Goal: Transaction & Acquisition: Purchase product/service

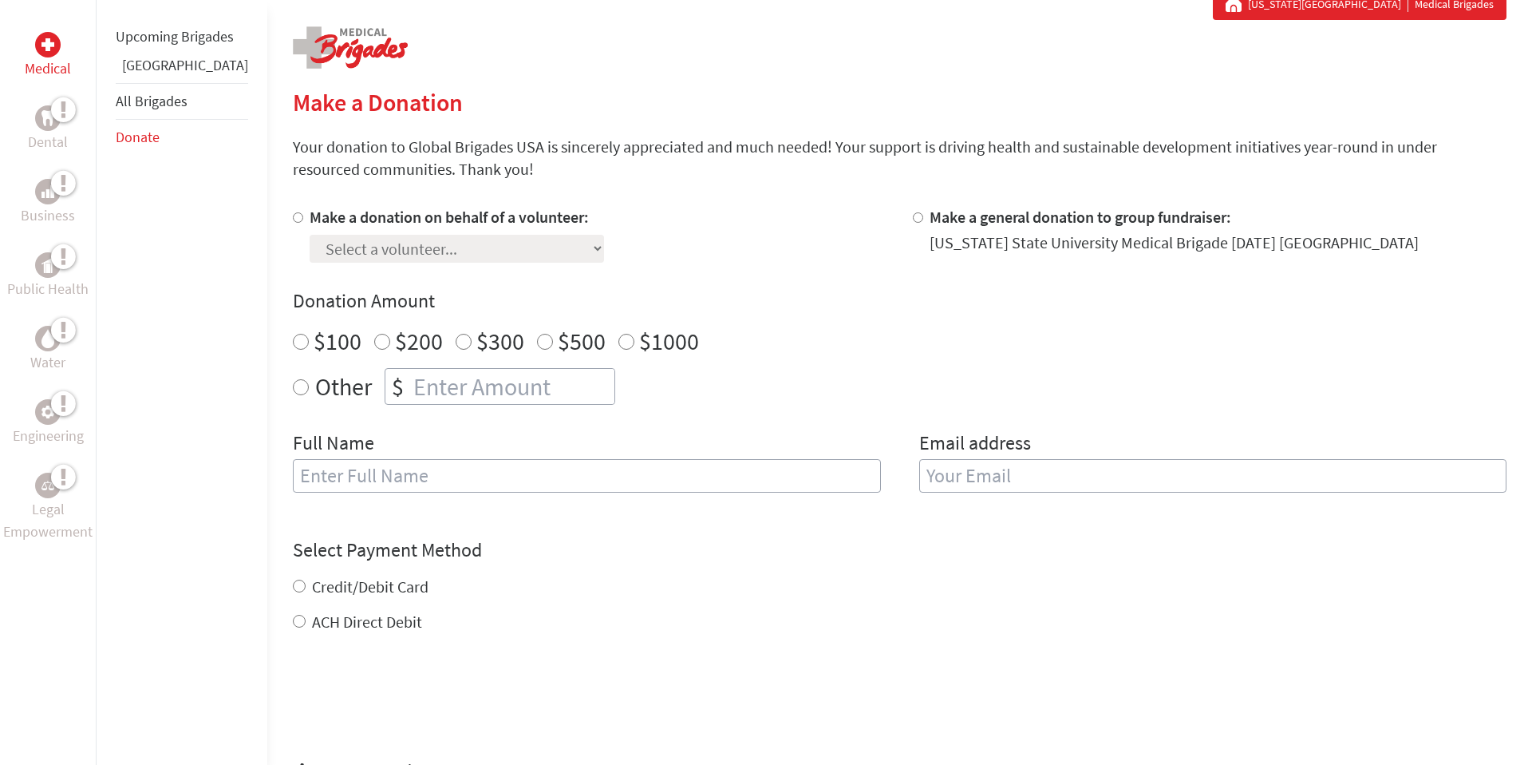
scroll to position [315, 0]
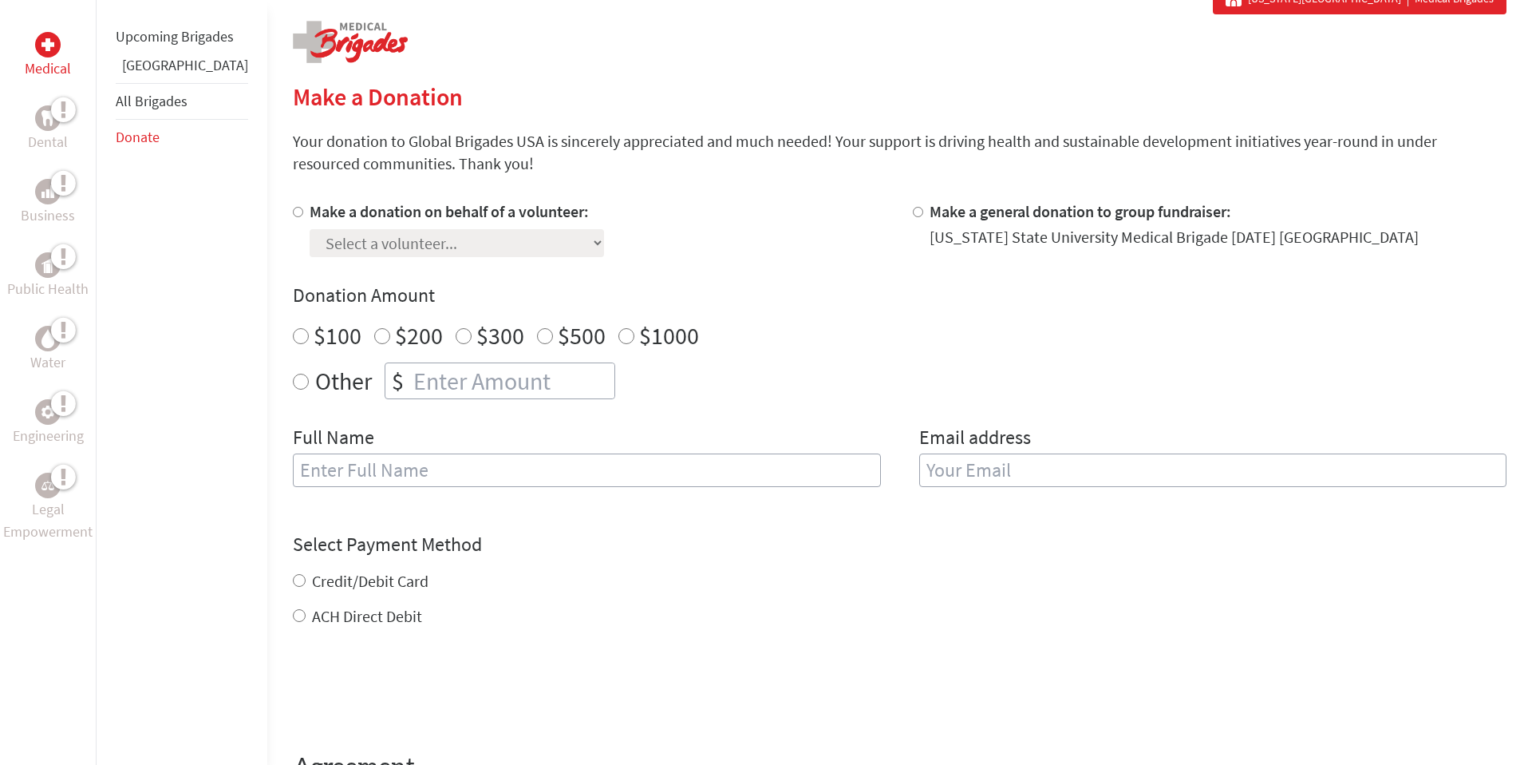
click at [293, 215] on input "Make a donation on behalf of a volunteer:" at bounding box center [298, 212] width 10 height 10
radio input "true"
click at [427, 248] on select "Select a volunteer... [PERSON_NAME] [PERSON_NAME] [PERSON_NAME] [PERSON_NAME] […" at bounding box center [457, 243] width 295 height 28
select select "D31E5847-2CAF-11EF-912D-42010A8A007A"
click at [310, 229] on select "Select a volunteer... [PERSON_NAME] [PERSON_NAME] [PERSON_NAME] [PERSON_NAME] […" at bounding box center [457, 243] width 295 height 28
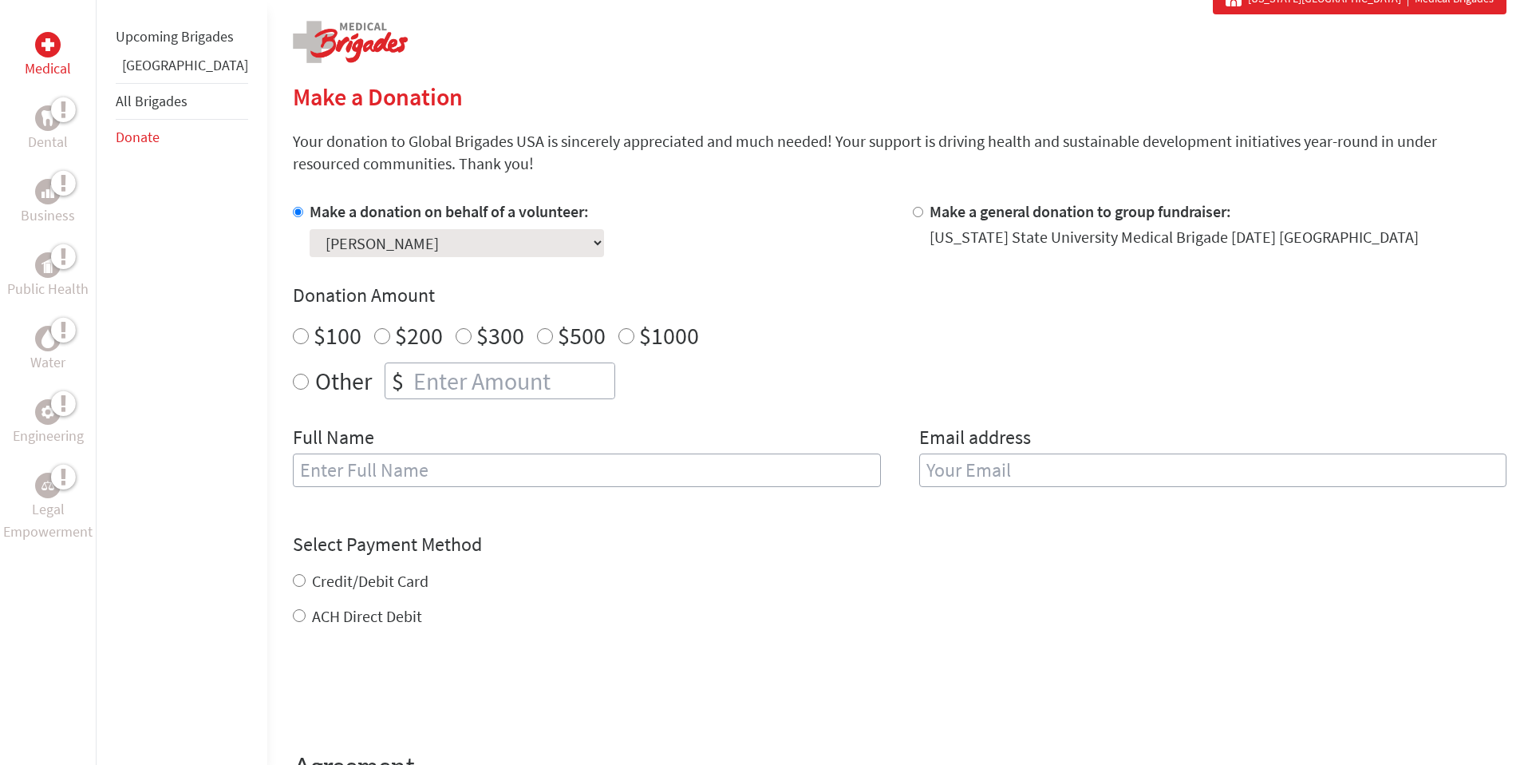
click at [374, 337] on input "$200" at bounding box center [382, 336] width 16 height 16
radio input "true"
click at [370, 470] on input "text" at bounding box center [587, 470] width 588 height 34
type input "[PERSON_NAME]"
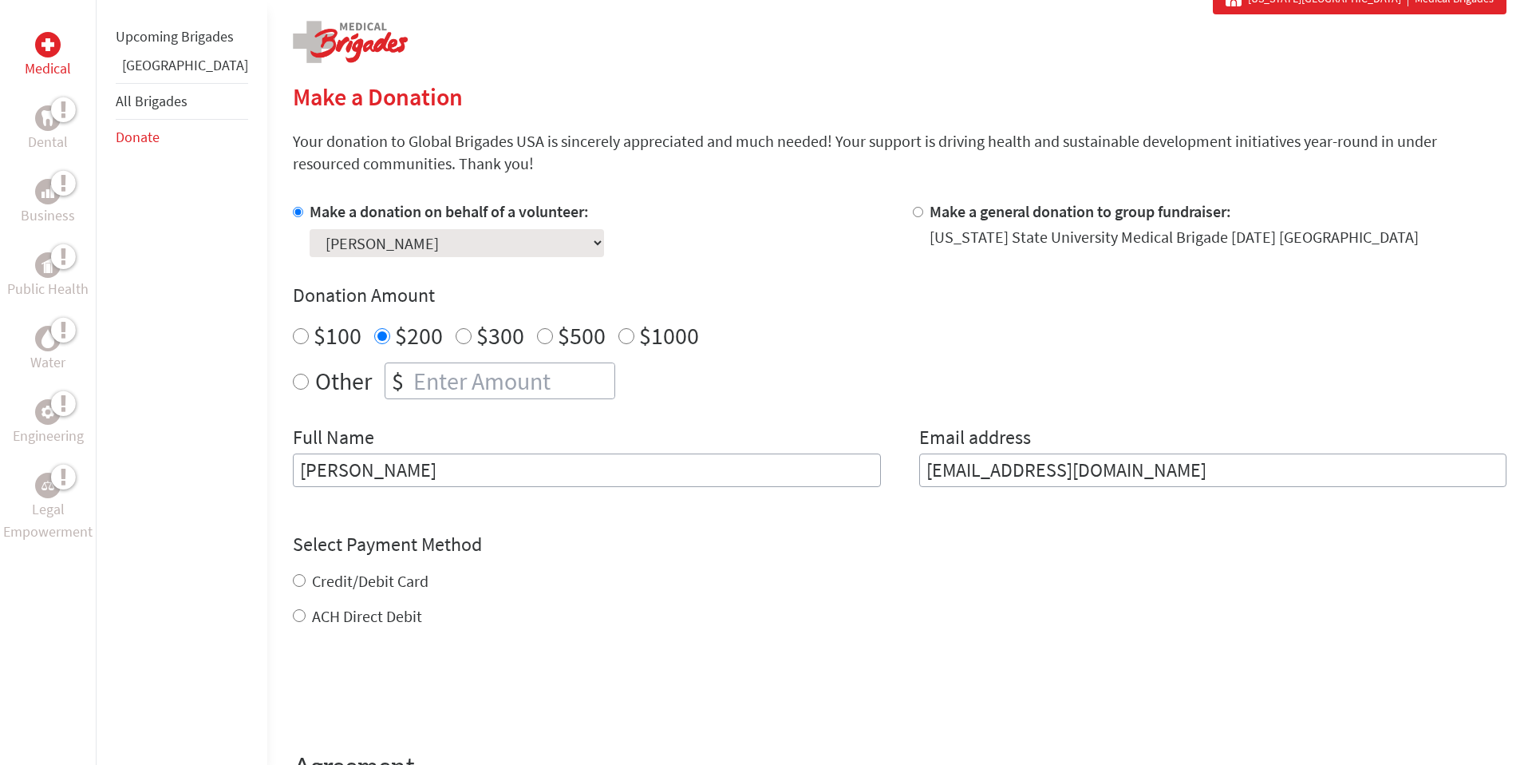
type input "[EMAIL_ADDRESS][DOMAIN_NAME]"
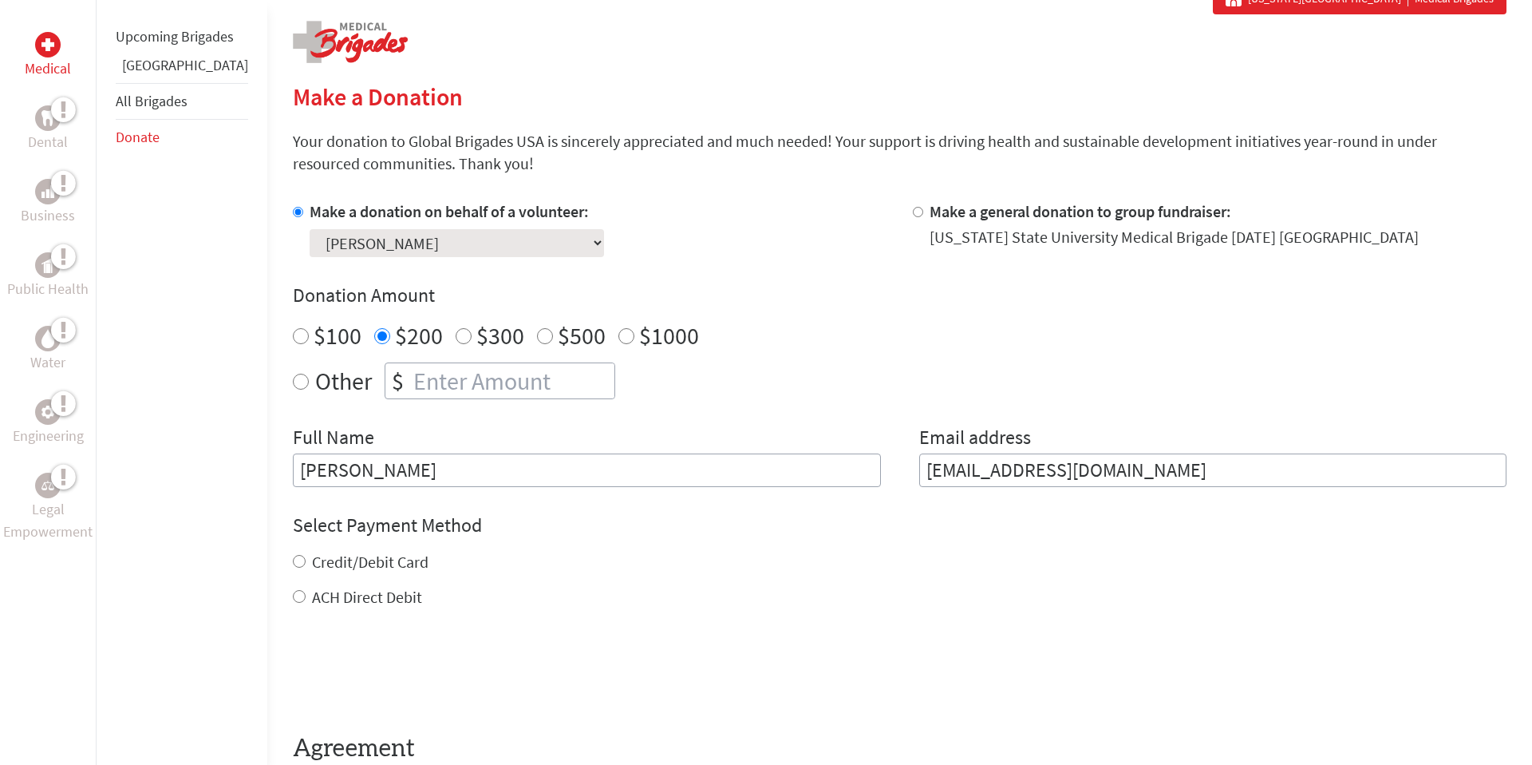
drag, startPoint x: 337, startPoint y: 580, endPoint x: 350, endPoint y: 583, distance: 13.8
click at [337, 581] on div "Credit/Debit Card ACH Direct Debit" at bounding box center [900, 579] width 1214 height 57
drag, startPoint x: 267, startPoint y: 560, endPoint x: 278, endPoint y: 563, distance: 11.4
click at [293, 560] on input "Credit/Debit Card" at bounding box center [299, 561] width 13 height 13
radio input "true"
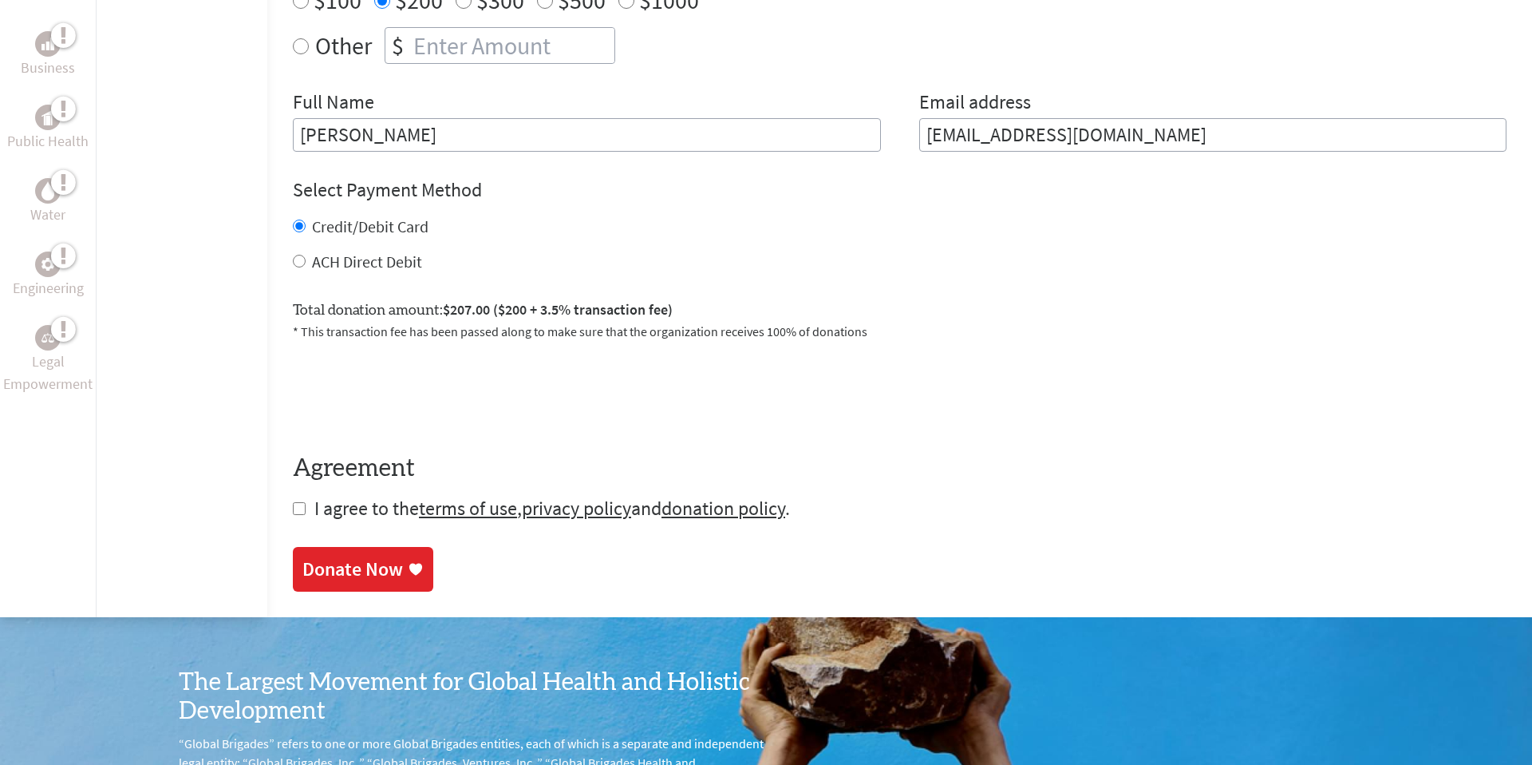
scroll to position [653, 0]
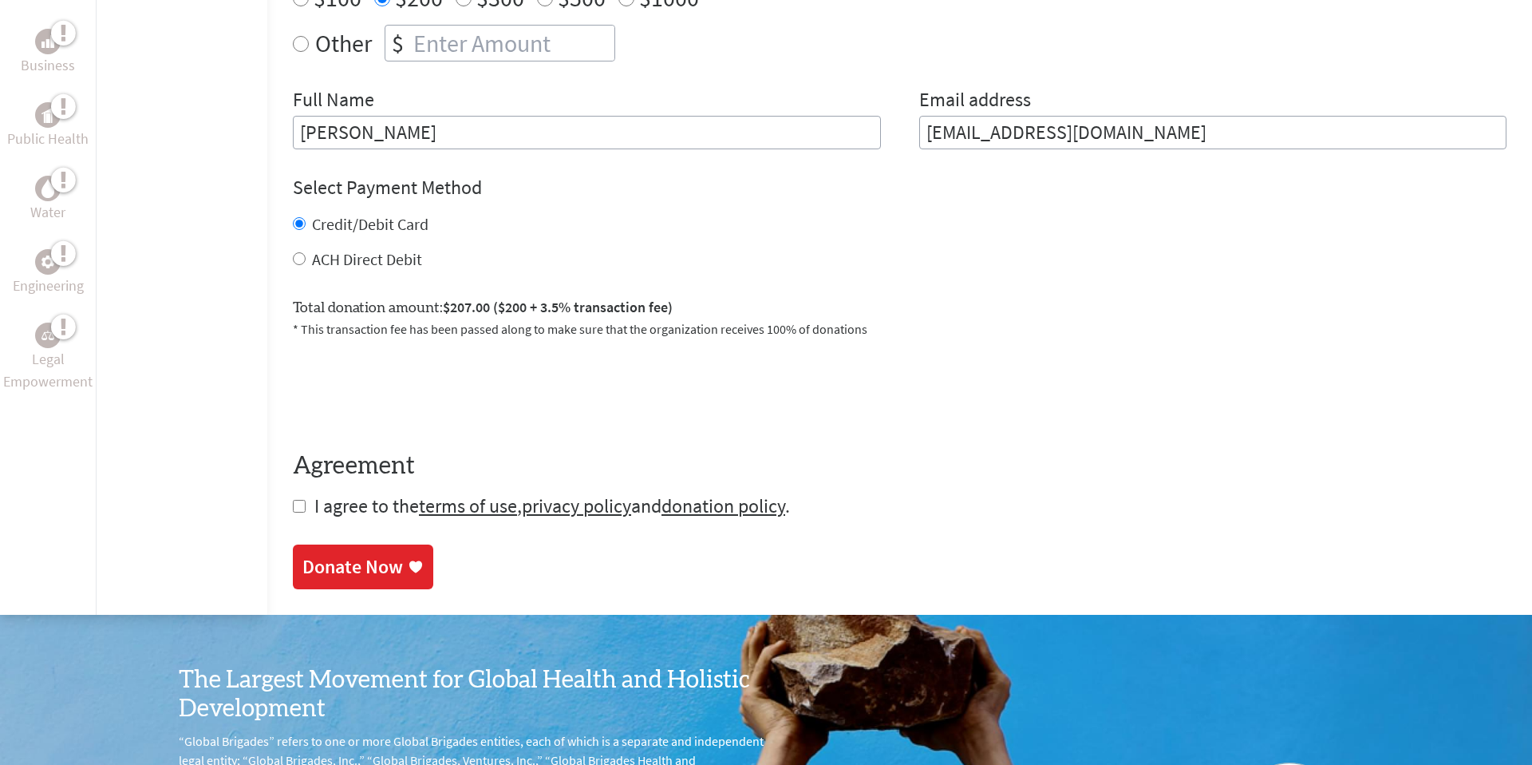
click at [293, 509] on input "checkbox" at bounding box center [299, 506] width 13 height 13
checkbox input "true"
click at [320, 571] on div "Donate Now" at bounding box center [352, 569] width 101 height 26
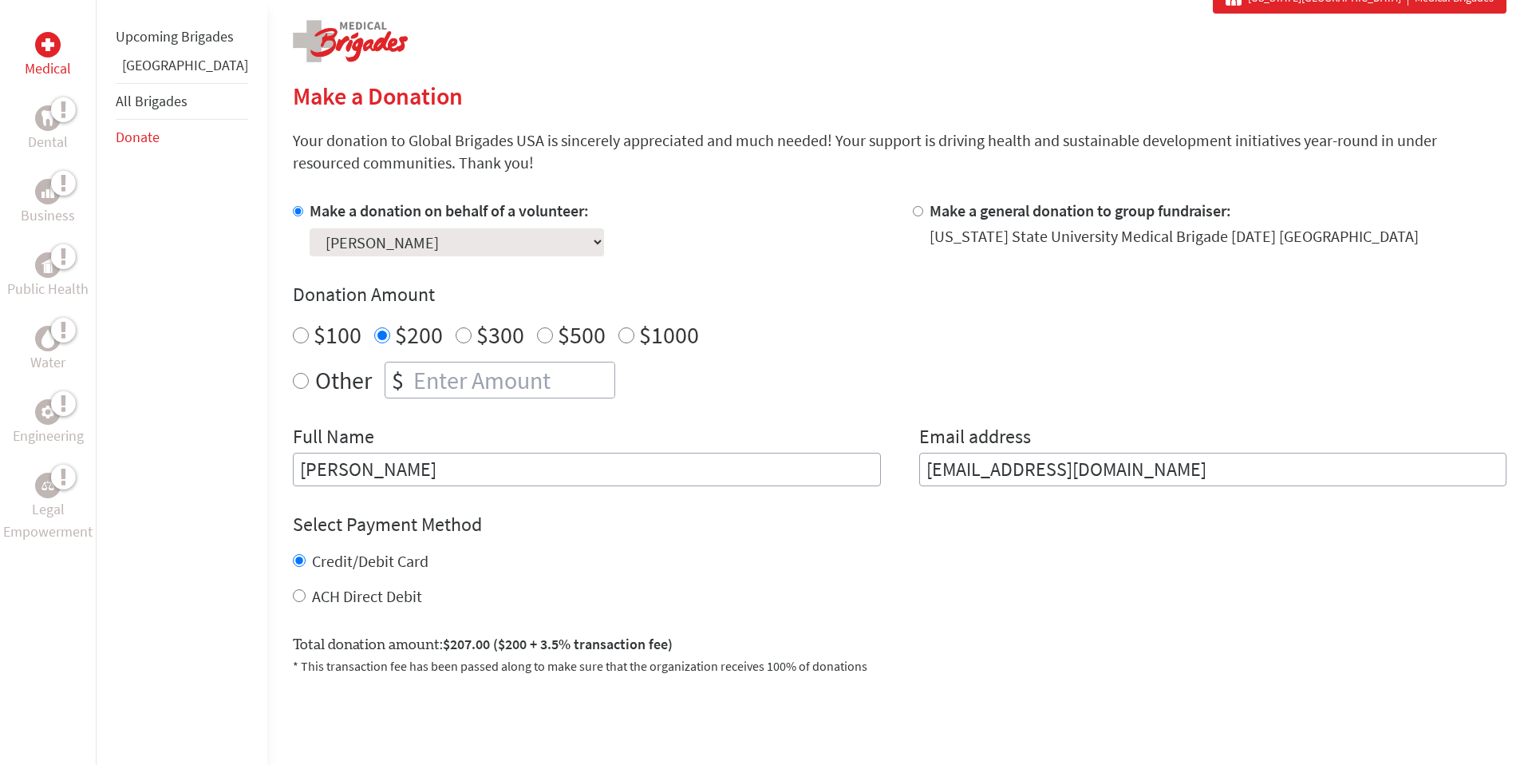
scroll to position [322, 0]
